Goal: Find specific page/section: Find specific page/section

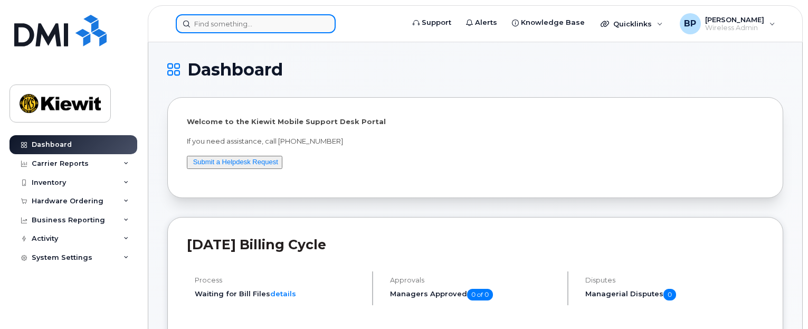
click at [231, 28] on input at bounding box center [256, 23] width 160 height 19
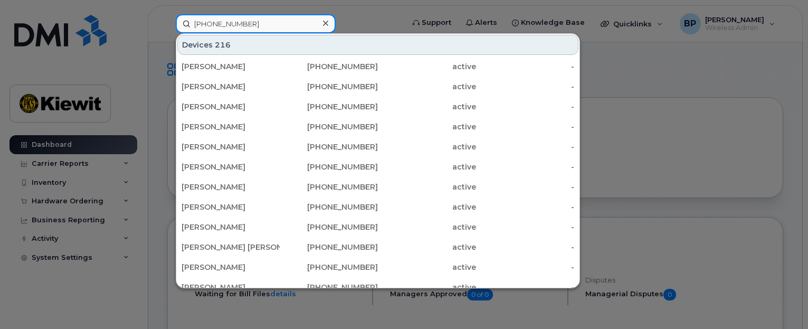
type input "361-238-3359"
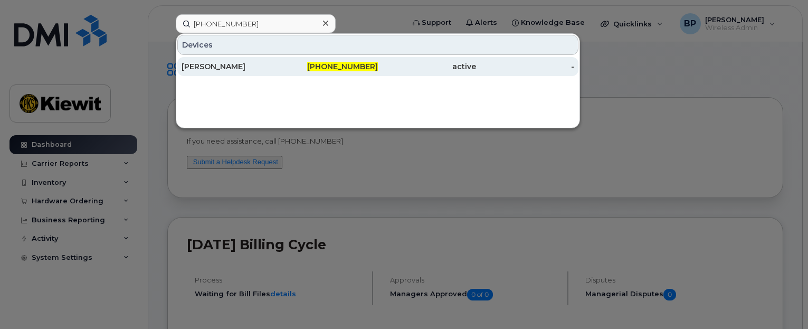
click at [224, 65] on div "[PERSON_NAME]" at bounding box center [231, 66] width 98 height 11
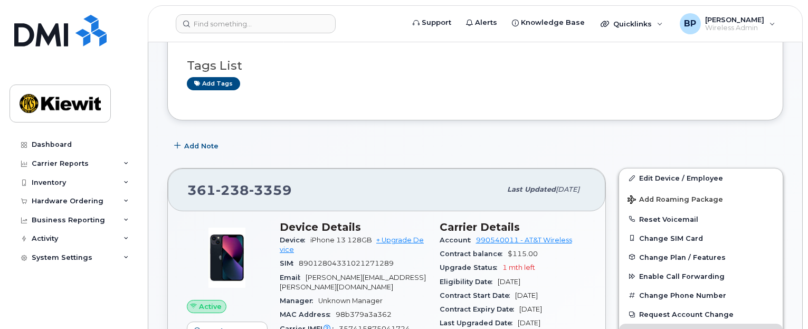
scroll to position [106, 0]
